Goal: Check status: Check status

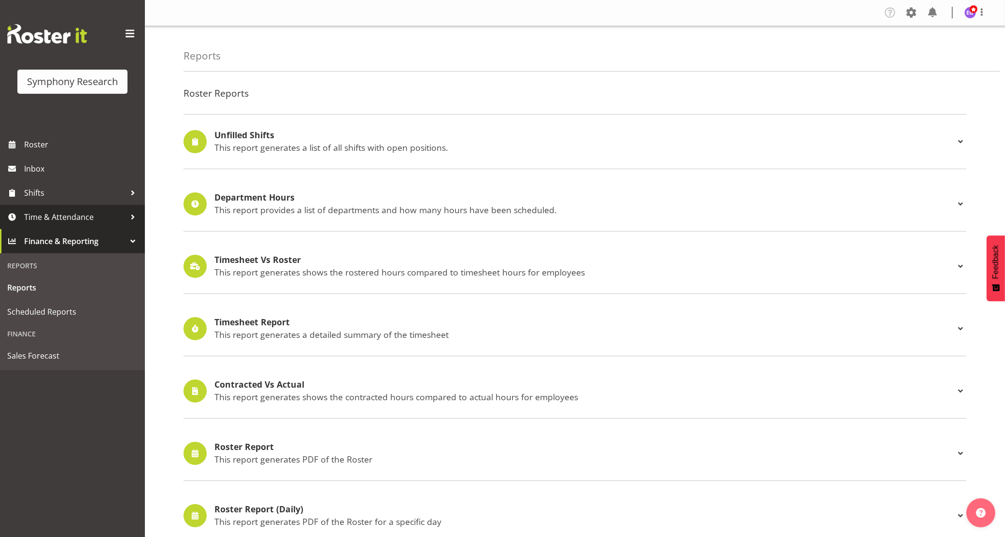
click at [91, 213] on span "Time & Attendance" at bounding box center [74, 217] width 101 height 14
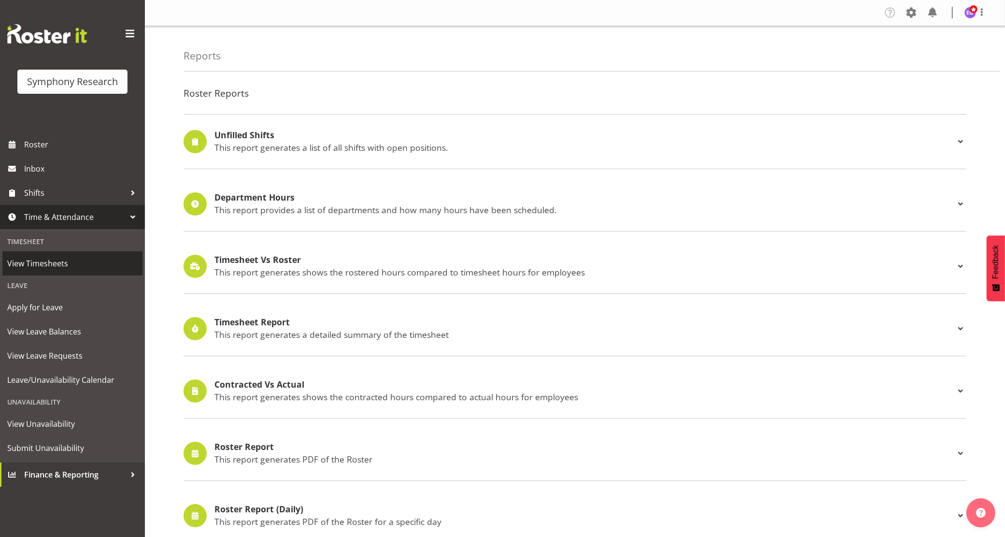
click at [66, 262] on span "View Timesheets" at bounding box center [72, 263] width 130 height 14
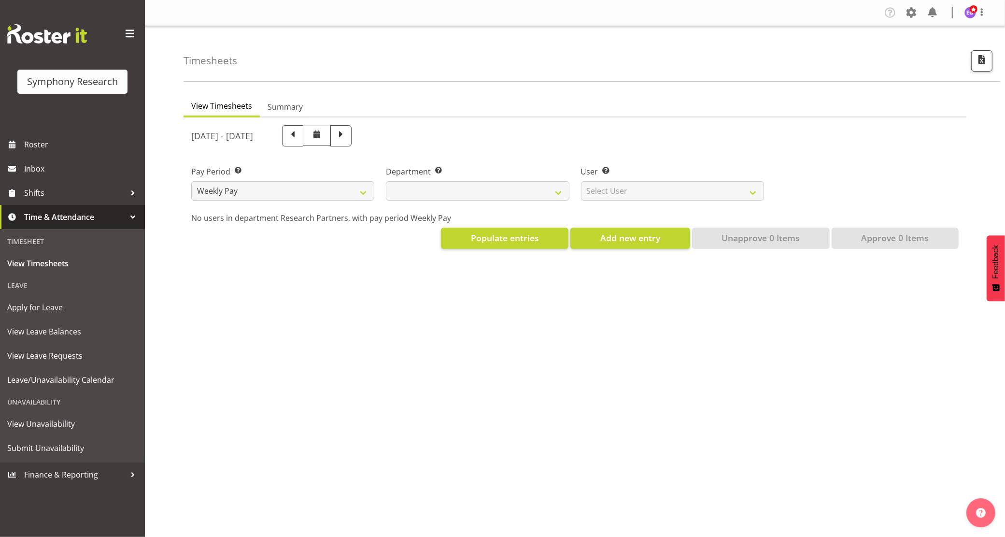
select select
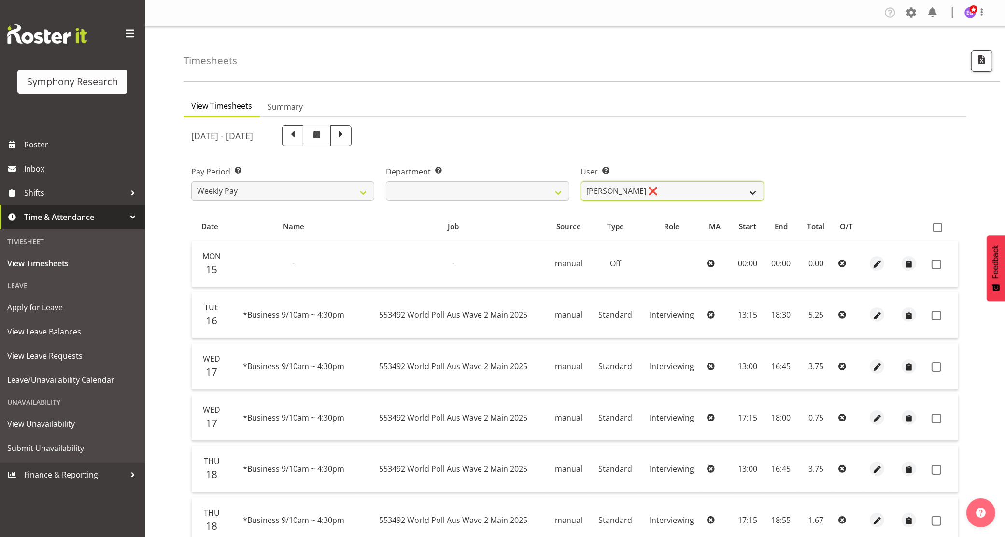
click at [658, 187] on select "Abbey Craib ❌ Aditi Jaiswal ❌ Afizah Khan ❌ Aggie Salamone ❌ Akalita Vi ❌ Alan …" at bounding box center [672, 190] width 183 height 19
select select "2052"
click at [581, 181] on select "Abbey Craib ❌ Aditi Jaiswal ❌ Afizah Khan ❌ Aggie Salamone ❌ Akalita Vi ❌ Alan …" at bounding box center [672, 190] width 183 height 19
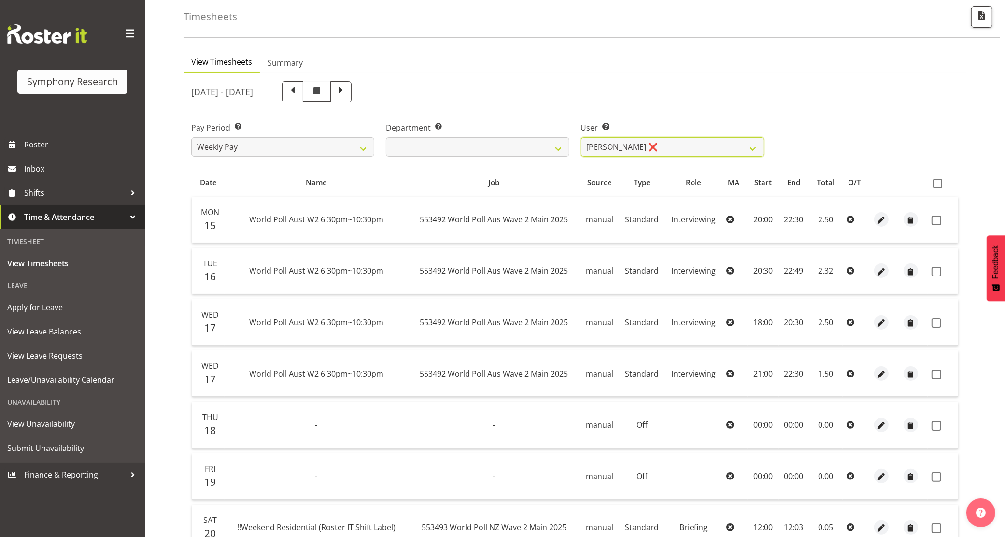
scroll to position [41, 0]
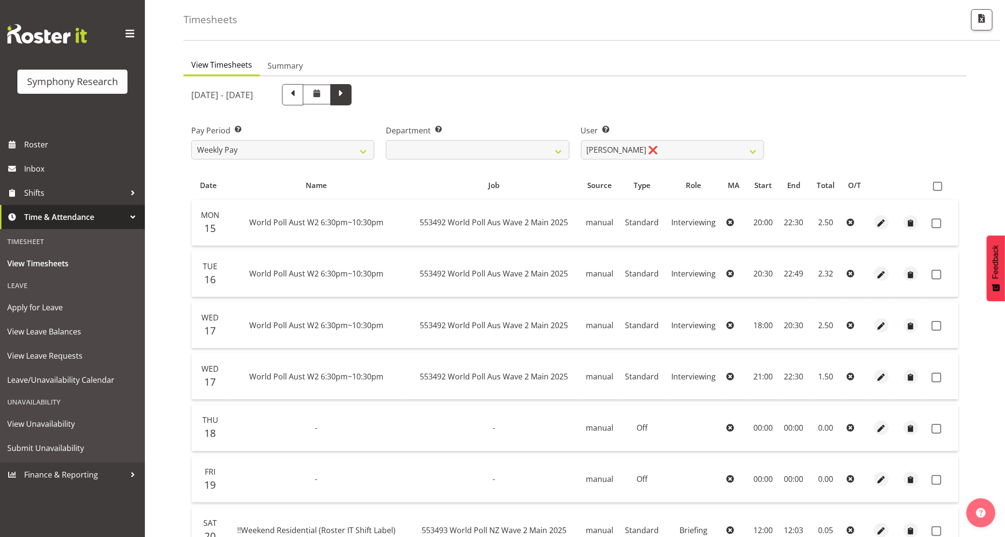
click at [352, 92] on span at bounding box center [340, 94] width 21 height 21
select select
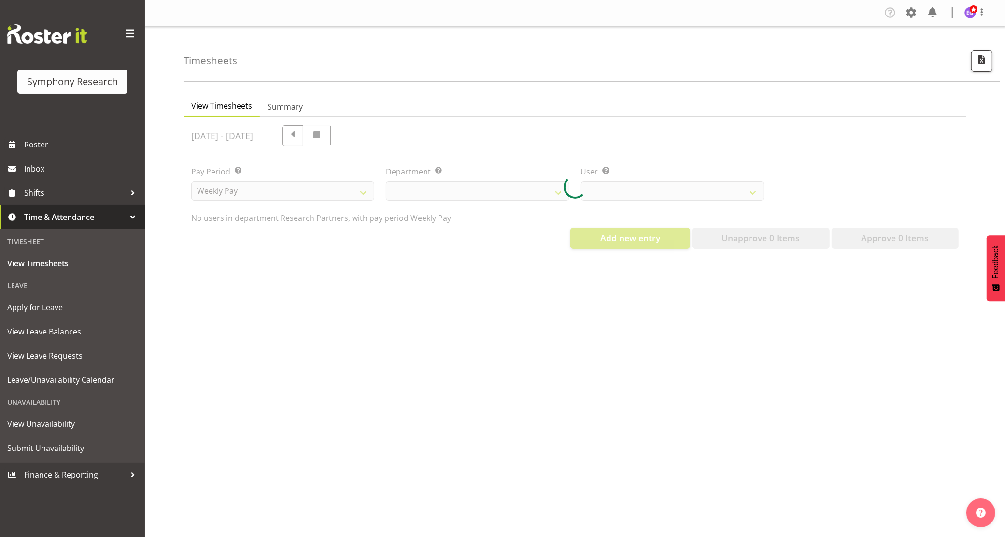
scroll to position [0, 0]
select select "2052"
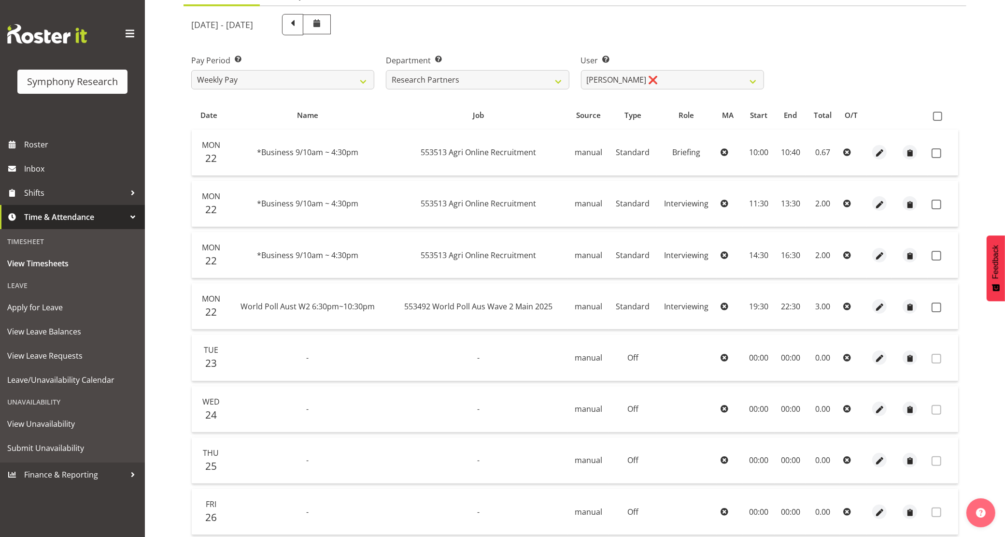
scroll to position [110, 0]
click at [520, 203] on span "553513 Agri Online Recruitment" at bounding box center [478, 204] width 115 height 11
drag, startPoint x: 542, startPoint y: 204, endPoint x: 418, endPoint y: 209, distance: 124.2
click at [418, 209] on td "553513 Agri Online Recruitment" at bounding box center [478, 205] width 179 height 46
copy span "553513 Agri Online Recruitment"
